Goal: Navigation & Orientation: Find specific page/section

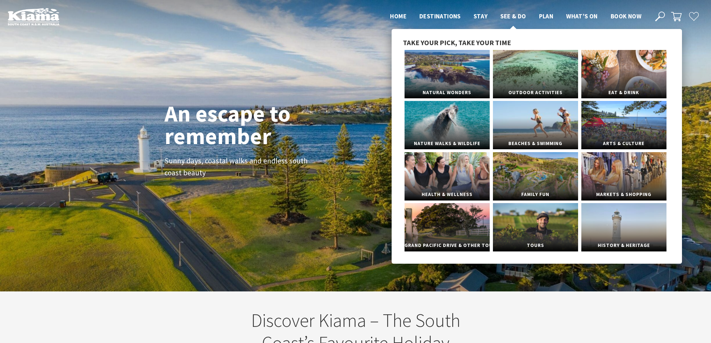
click at [511, 16] on span "See & Do" at bounding box center [512, 16] width 25 height 8
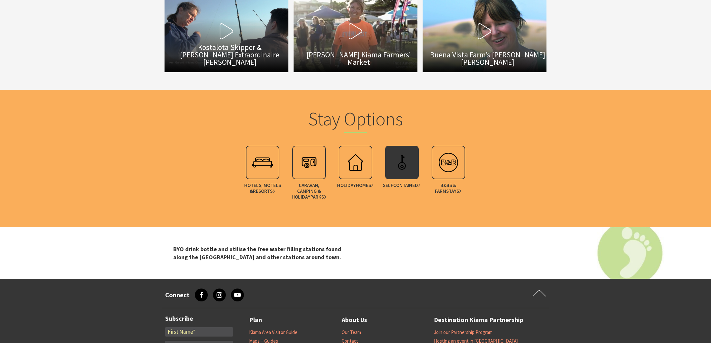
scroll to position [1807, 0]
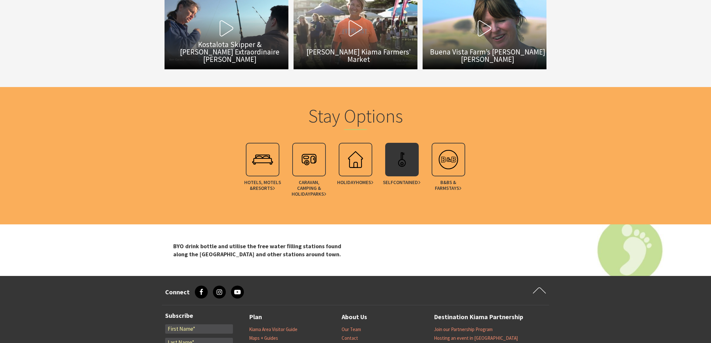
click at [395, 164] on img at bounding box center [402, 160] width 26 height 26
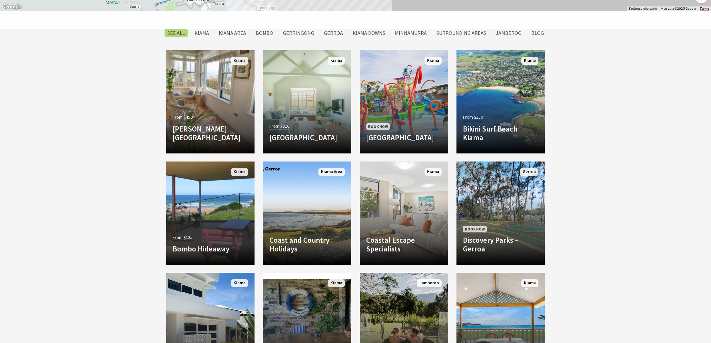
scroll to position [558, 0]
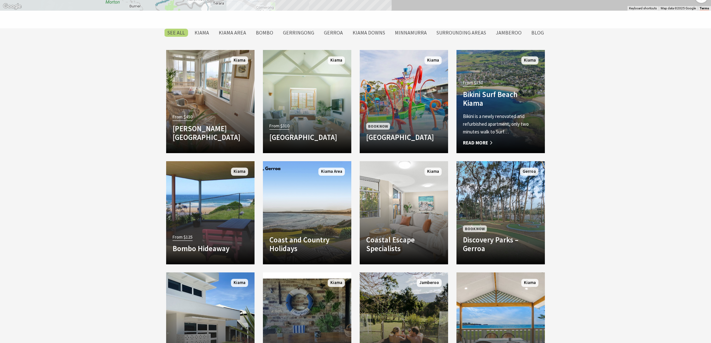
click at [479, 123] on p "Bikini is a newly renovated and refurbished apartment, only two minutes walk to…" at bounding box center [500, 124] width 75 height 23
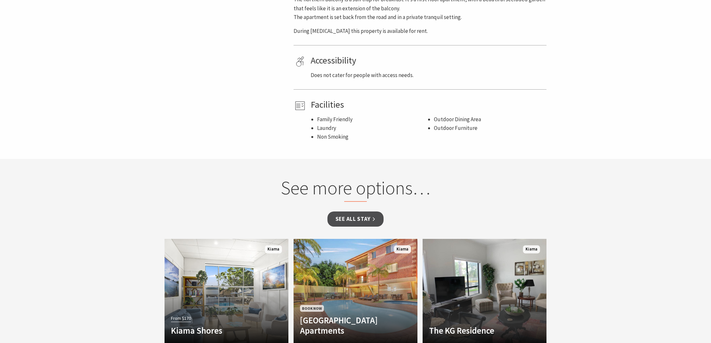
scroll to position [476, 0]
